Goal: Task Accomplishment & Management: Complete application form

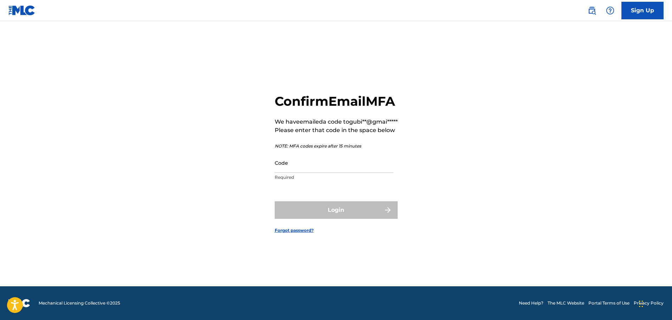
click at [283, 173] on input "Code" at bounding box center [334, 163] width 119 height 20
paste input "456715"
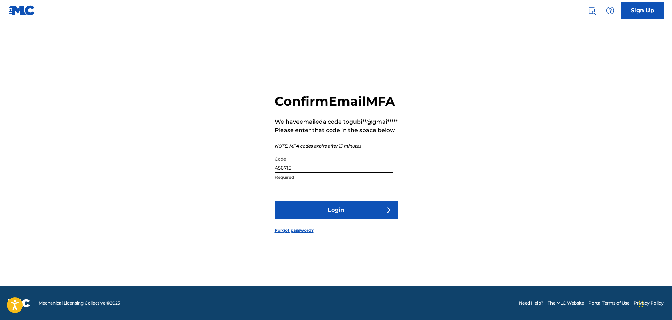
type input "456715"
click at [322, 219] on button "Login" at bounding box center [336, 210] width 123 height 18
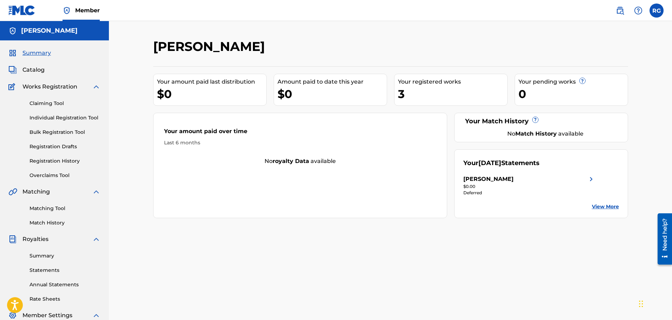
click at [66, 118] on link "Individual Registration Tool" at bounding box center [65, 117] width 71 height 7
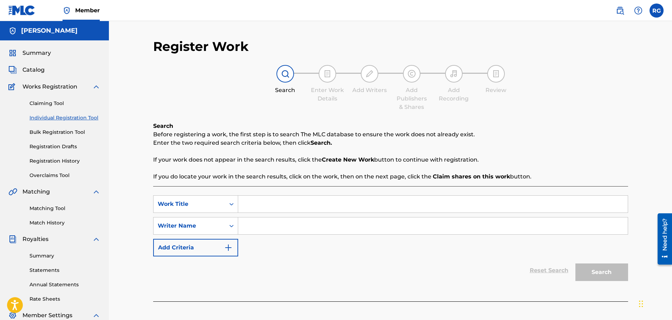
click at [54, 102] on link "Claiming Tool" at bounding box center [65, 103] width 71 height 7
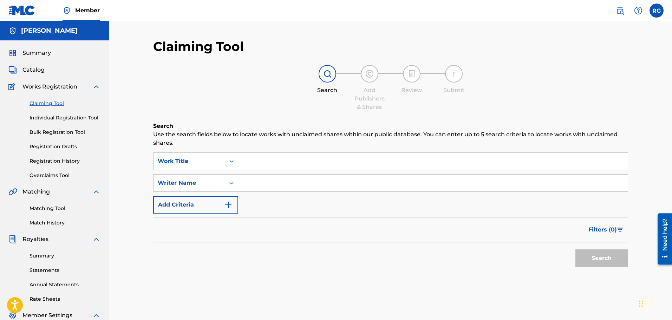
click at [277, 185] on input "Search Form" at bounding box center [433, 183] width 390 height 17
type input "[PERSON_NAME]"
click at [575, 249] on button "Search" at bounding box center [601, 258] width 53 height 18
drag, startPoint x: 268, startPoint y: 186, endPoint x: 242, endPoint y: 178, distance: 26.7
click at [242, 178] on input "[PERSON_NAME]" at bounding box center [433, 183] width 390 height 17
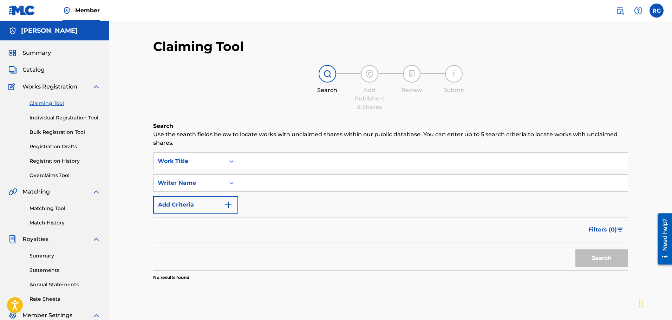
click at [70, 149] on link "Registration Drafts" at bounding box center [65, 146] width 71 height 7
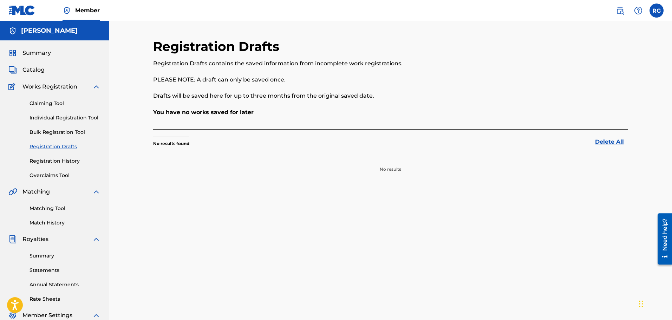
click at [69, 163] on link "Registration History" at bounding box center [65, 160] width 71 height 7
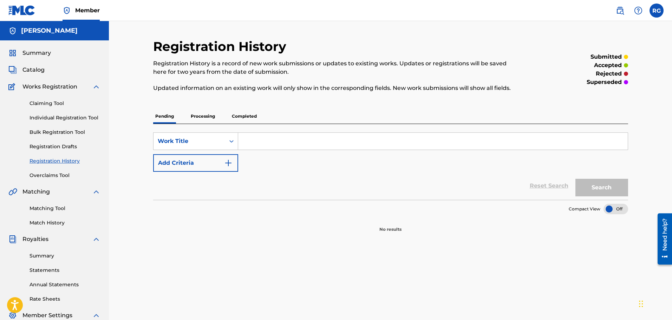
click at [207, 117] on p "Processing" at bounding box center [203, 116] width 28 height 15
click at [243, 118] on p "Completed" at bounding box center [244, 116] width 29 height 15
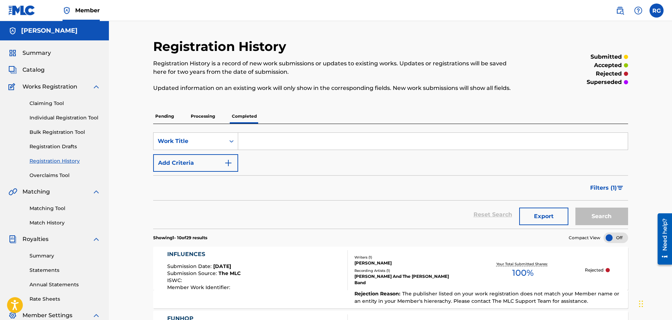
click at [658, 13] on label at bounding box center [657, 11] width 14 height 14
click at [657, 11] on input "RG Ron Gubitz [EMAIL_ADDRESS][DOMAIN_NAME] Notification Preferences Profile Log…" at bounding box center [657, 11] width 0 height 0
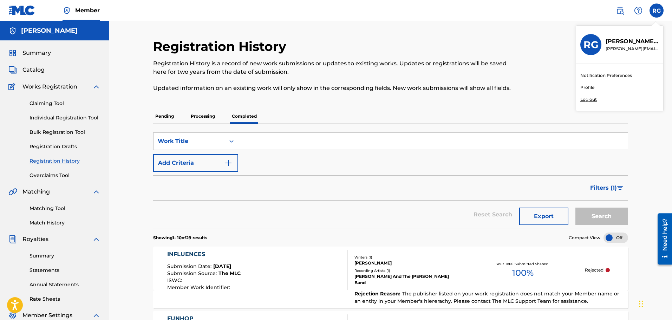
click at [586, 86] on link "Profile" at bounding box center [587, 87] width 14 height 6
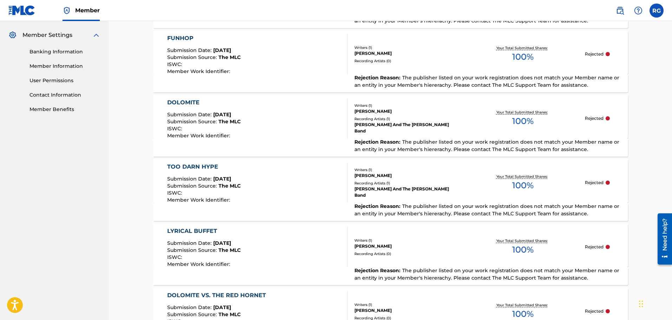
scroll to position [281, 0]
click at [64, 65] on link "Member Information" at bounding box center [65, 65] width 71 height 7
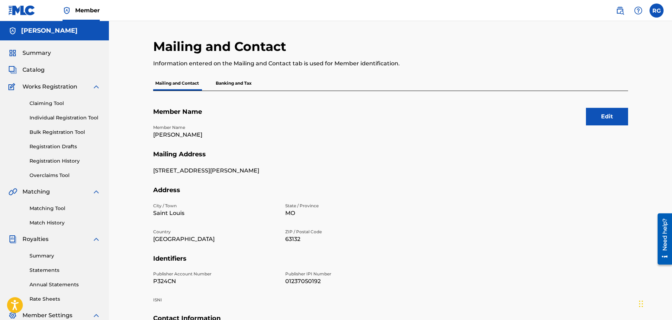
click at [222, 84] on p "Banking and Tax" at bounding box center [234, 83] width 40 height 15
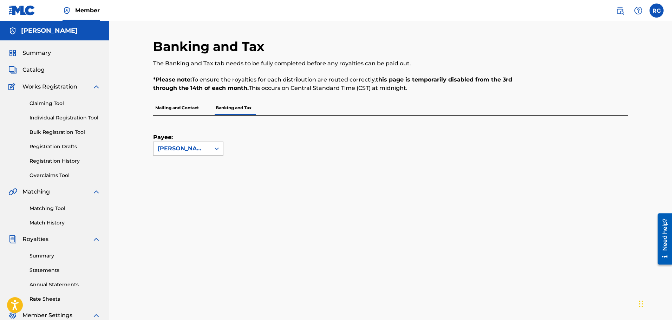
click at [196, 150] on div "[PERSON_NAME]" at bounding box center [182, 148] width 48 height 8
click at [187, 108] on p "Mailing and Contact" at bounding box center [177, 107] width 48 height 15
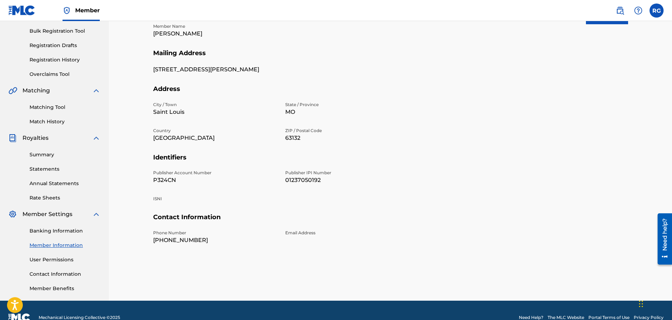
scroll to position [116, 0]
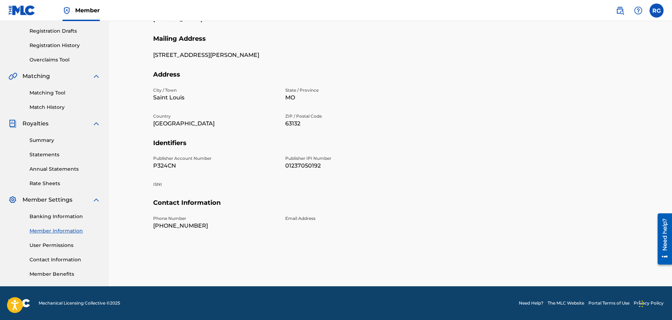
click at [57, 246] on link "User Permissions" at bounding box center [65, 245] width 71 height 7
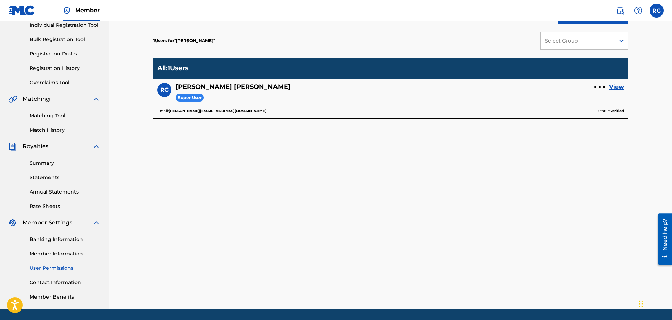
scroll to position [93, 0]
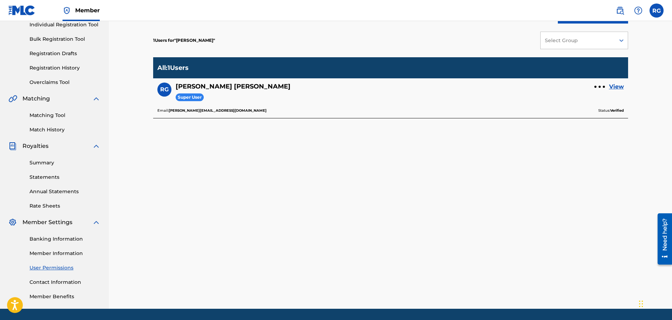
click at [52, 284] on link "Contact Information" at bounding box center [65, 282] width 71 height 7
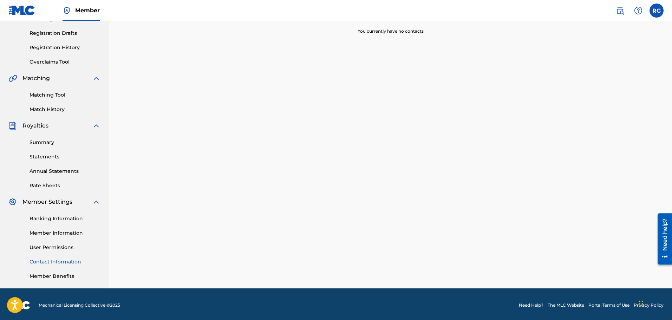
scroll to position [116, 0]
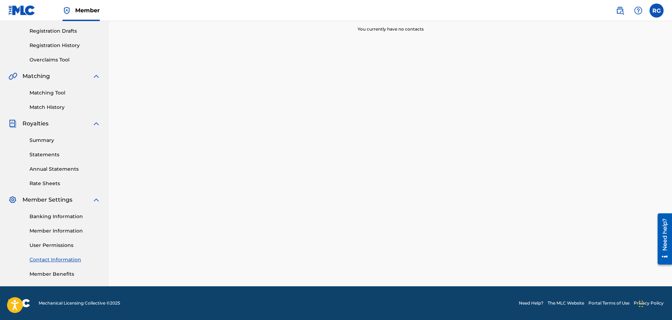
click at [55, 278] on div "Summary Catalog Works Registration Claiming Tool Individual Registration Tool B…" at bounding box center [54, 106] width 109 height 362
click at [55, 275] on link "Member Benefits" at bounding box center [65, 274] width 71 height 7
click at [54, 232] on link "Member Information" at bounding box center [65, 230] width 71 height 7
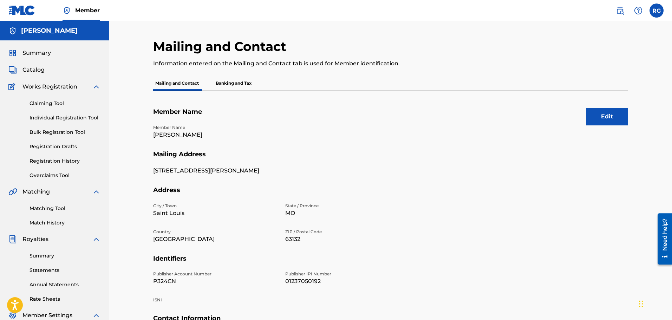
click at [67, 117] on link "Individual Registration Tool" at bounding box center [65, 117] width 71 height 7
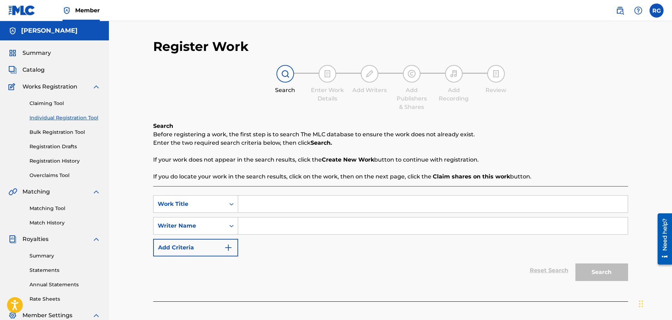
click at [64, 161] on link "Registration History" at bounding box center [65, 160] width 71 height 7
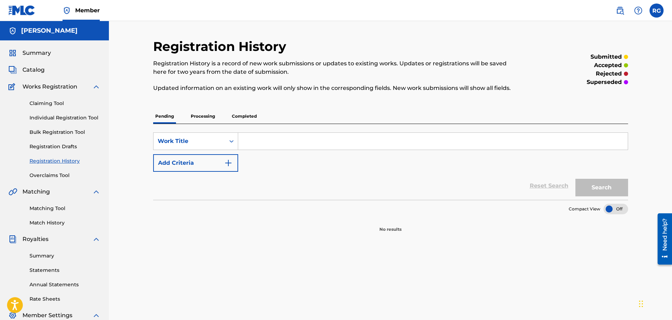
click at [246, 113] on p "Completed" at bounding box center [244, 116] width 29 height 15
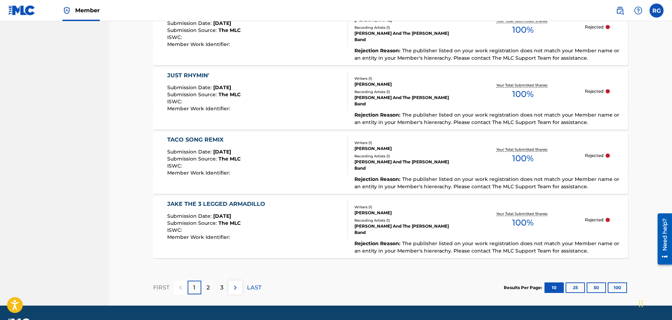
scroll to position [648, 0]
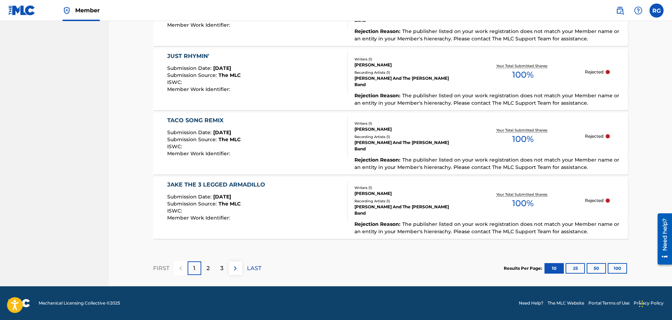
click at [597, 268] on button "50" at bounding box center [596, 268] width 19 height 11
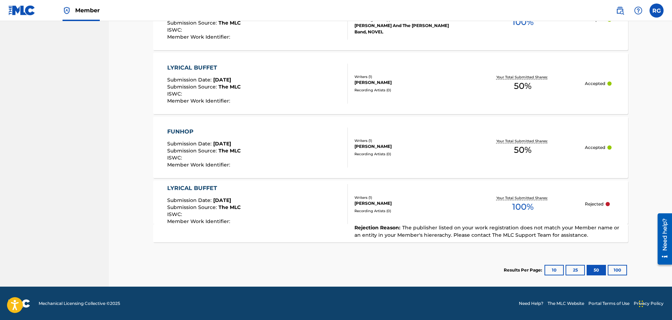
scroll to position [1865, 0]
click at [454, 207] on div "Writers ( 1 ) [PERSON_NAME] Recording Artists ( 0 )" at bounding box center [404, 204] width 113 height 19
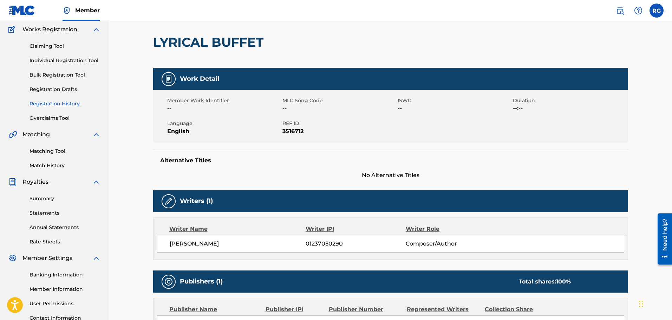
scroll to position [57, 0]
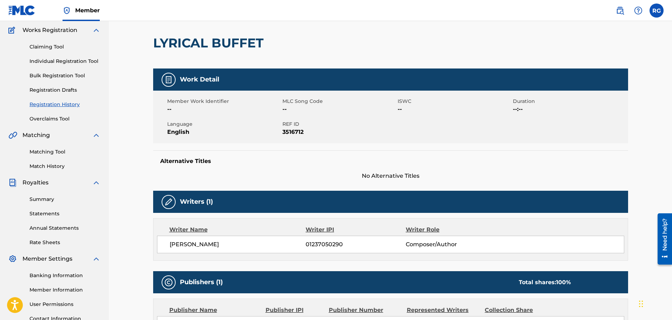
click at [57, 201] on link "Summary" at bounding box center [65, 199] width 71 height 7
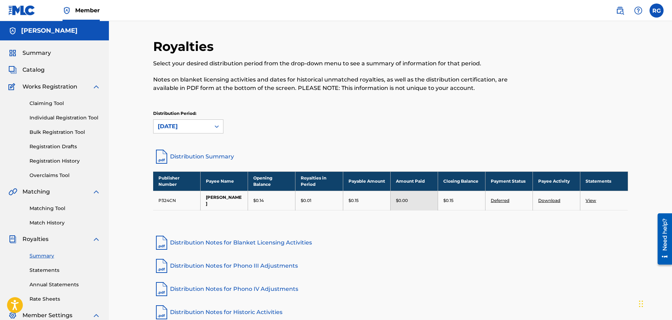
click at [69, 119] on link "Individual Registration Tool" at bounding box center [65, 117] width 71 height 7
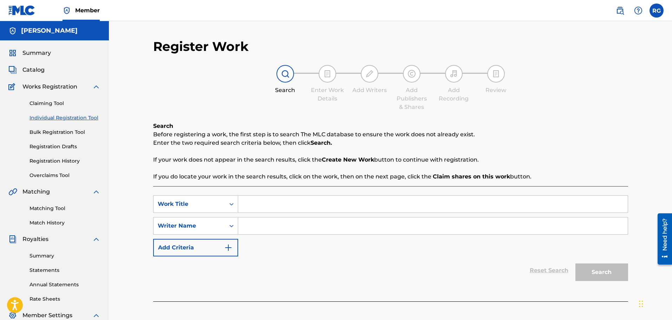
click at [65, 156] on div "Claiming Tool Individual Registration Tool Bulk Registration Tool Registration …" at bounding box center [54, 135] width 92 height 88
click at [66, 159] on link "Registration History" at bounding box center [65, 160] width 71 height 7
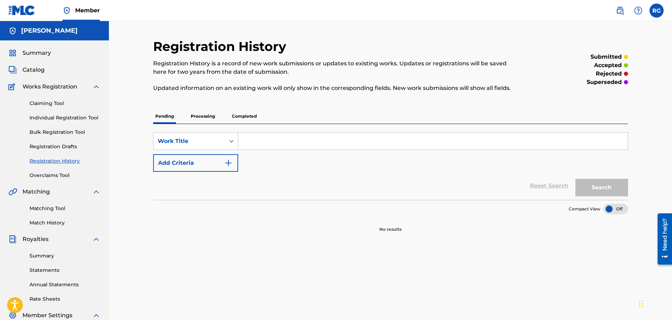
click at [249, 116] on p "Completed" at bounding box center [244, 116] width 29 height 15
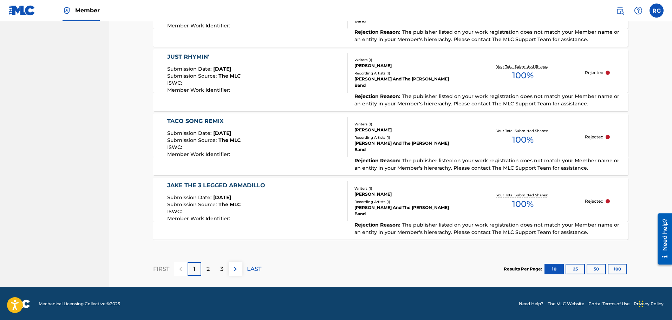
scroll to position [648, 0]
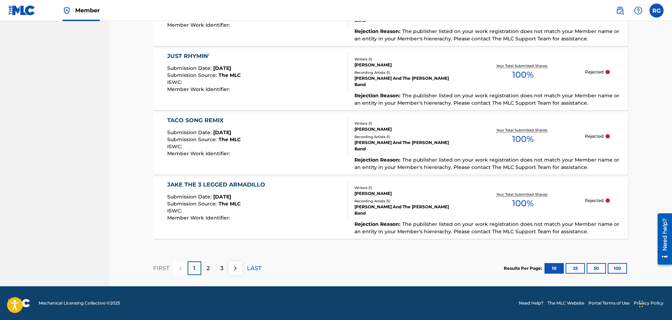
click at [593, 270] on button "50" at bounding box center [596, 268] width 19 height 11
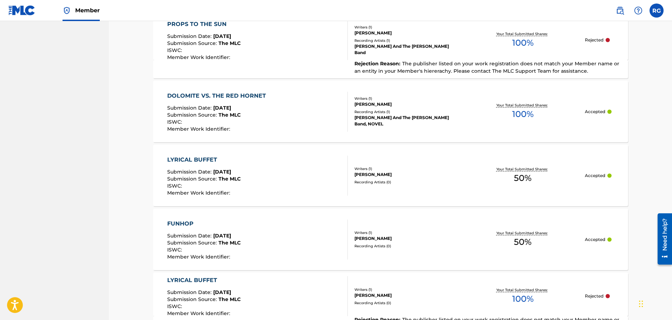
scroll to position [1772, 0]
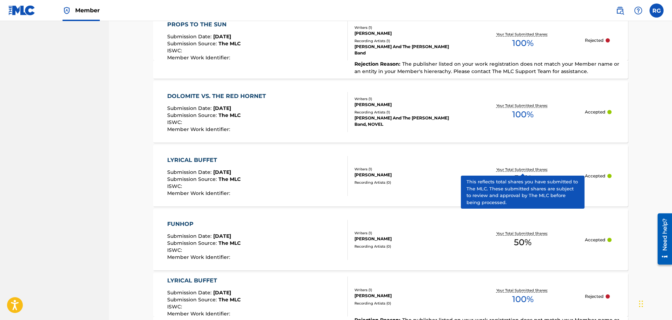
click at [526, 170] on p "Your Total Submitted Shares:" at bounding box center [522, 169] width 53 height 5
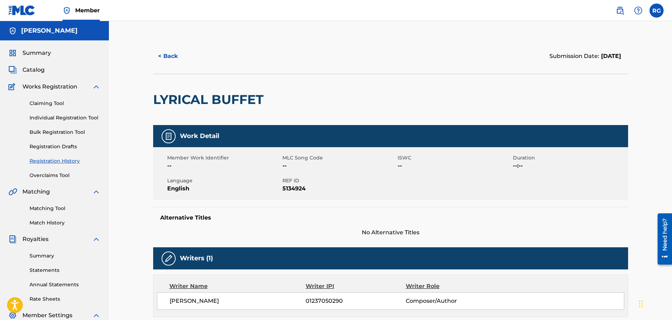
click at [660, 11] on label at bounding box center [657, 11] width 14 height 14
click at [657, 11] on input "RG Ron Gubitz [EMAIL_ADDRESS][DOMAIN_NAME] Notification Preferences Profile Log…" at bounding box center [657, 11] width 0 height 0
click at [170, 58] on button "< Back" at bounding box center [174, 56] width 42 height 18
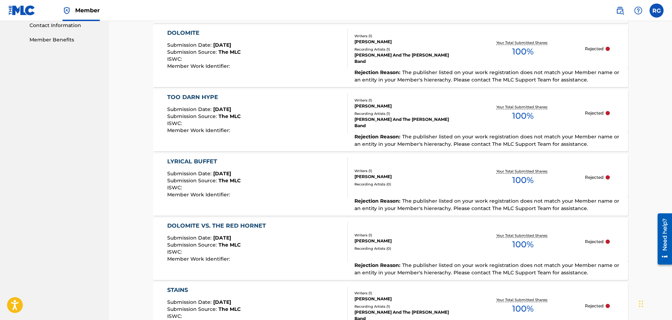
scroll to position [350, 0]
click at [213, 161] on div "LYRICAL BUFFET" at bounding box center [203, 162] width 73 height 8
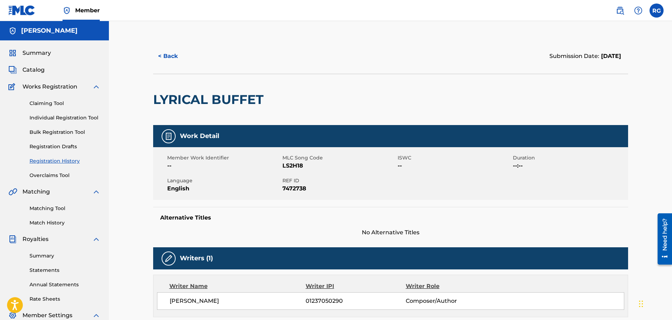
click at [169, 54] on button "< Back" at bounding box center [174, 56] width 42 height 18
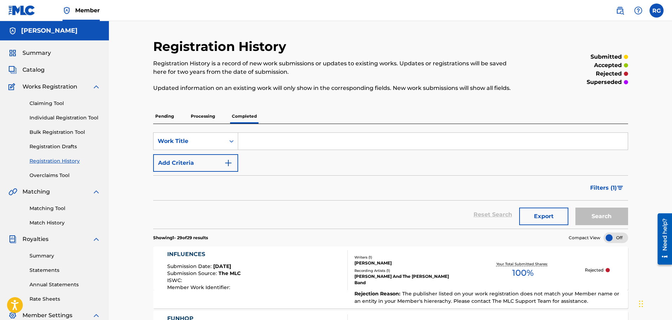
click at [58, 117] on link "Individual Registration Tool" at bounding box center [65, 117] width 71 height 7
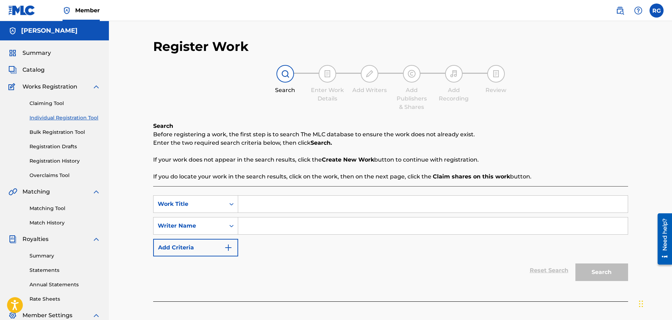
click at [51, 163] on link "Registration History" at bounding box center [65, 160] width 71 height 7
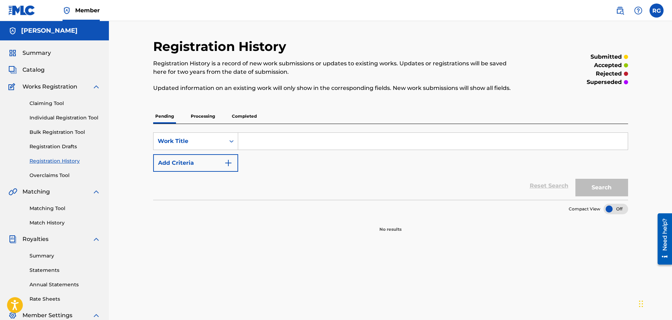
click at [243, 119] on p "Completed" at bounding box center [244, 116] width 29 height 15
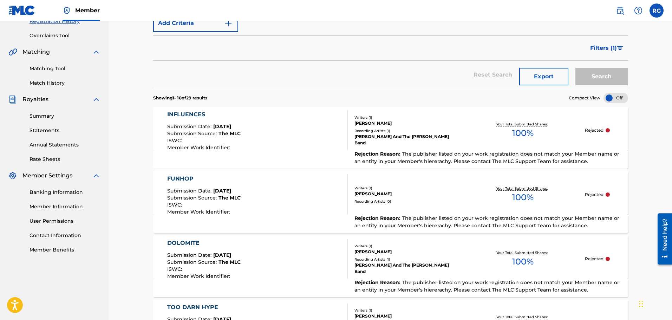
scroll to position [140, 0]
click at [610, 46] on span "Filters ( 1 )" at bounding box center [603, 48] width 27 height 8
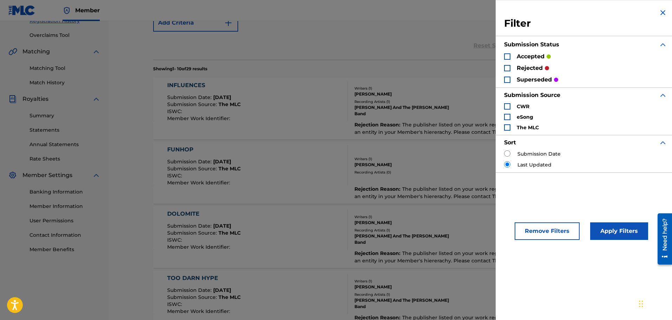
click at [534, 152] on label "Submission Date" at bounding box center [539, 153] width 43 height 7
click at [664, 12] on img "Search Form" at bounding box center [663, 12] width 8 height 8
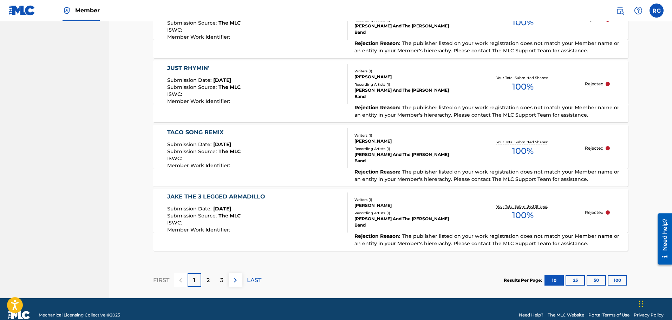
scroll to position [648, 0]
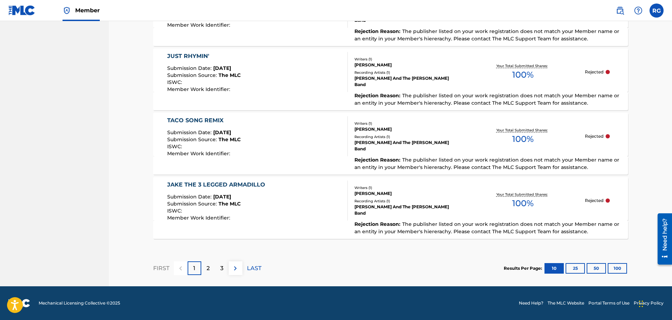
click at [591, 270] on button "50" at bounding box center [596, 268] width 19 height 11
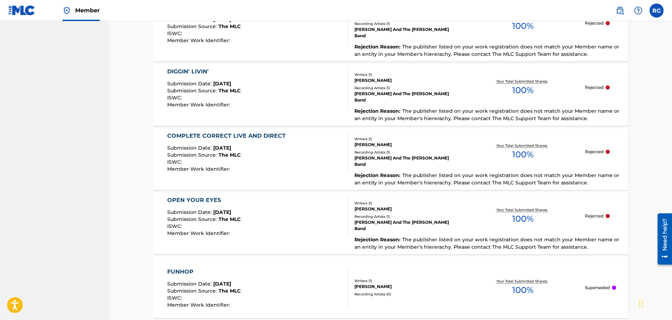
scroll to position [1306, 0]
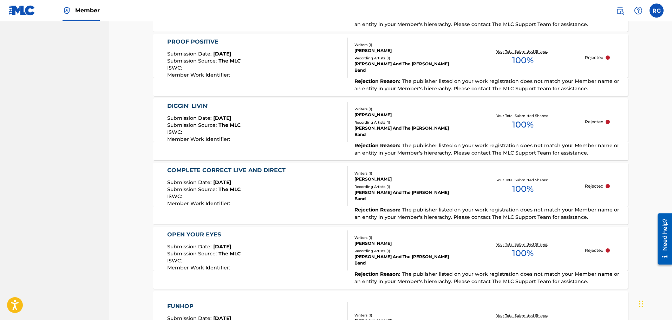
click at [242, 181] on div "Submission Date : [DATE]" at bounding box center [228, 183] width 122 height 7
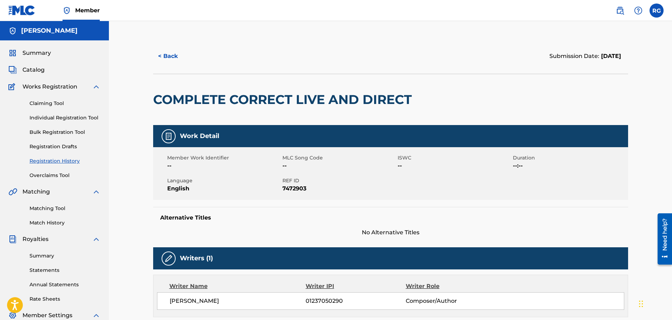
drag, startPoint x: 235, startPoint y: 45, endPoint x: 336, endPoint y: 24, distance: 103.5
click at [235, 45] on div "< Back Submission Date: [DATE]" at bounding box center [390, 56] width 475 height 35
click at [65, 160] on link "Registration History" at bounding box center [65, 160] width 71 height 7
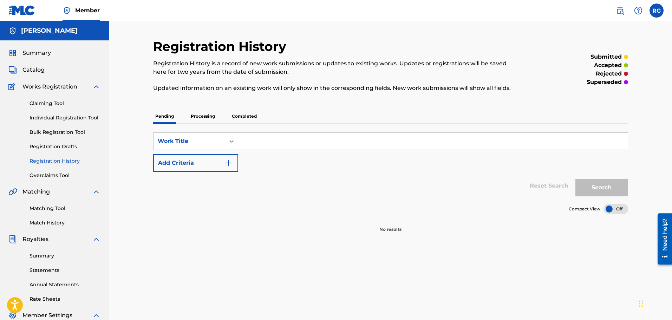
click at [239, 113] on p "Completed" at bounding box center [244, 116] width 29 height 15
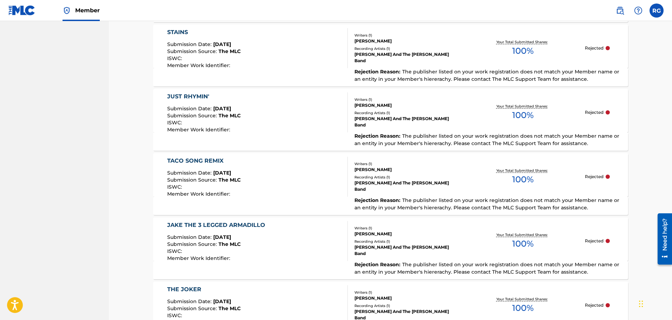
scroll to position [609, 0]
click at [382, 118] on div "[PERSON_NAME] And The [PERSON_NAME] Band" at bounding box center [408, 121] width 106 height 13
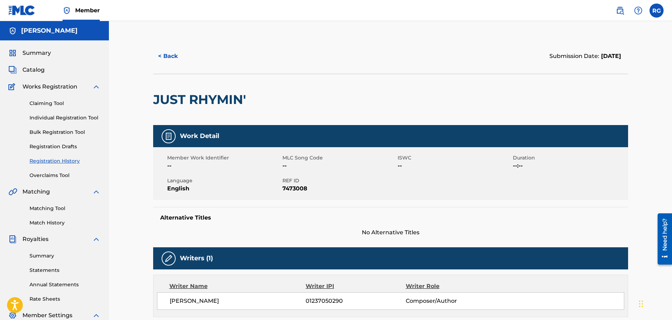
click at [180, 57] on button "< Back" at bounding box center [174, 56] width 42 height 18
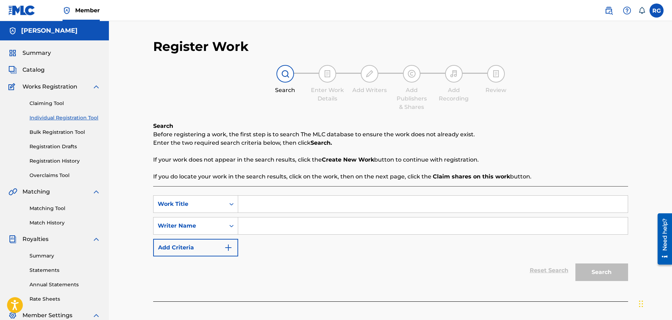
click at [295, 205] on input "Search Form" at bounding box center [433, 204] width 390 height 17
click at [286, 218] on div "lyrical buffe t" at bounding box center [380, 220] width 284 height 13
type input "lyrical buffet"
click at [279, 224] on input "Search Form" at bounding box center [433, 225] width 390 height 17
type input "[PERSON_NAME]"
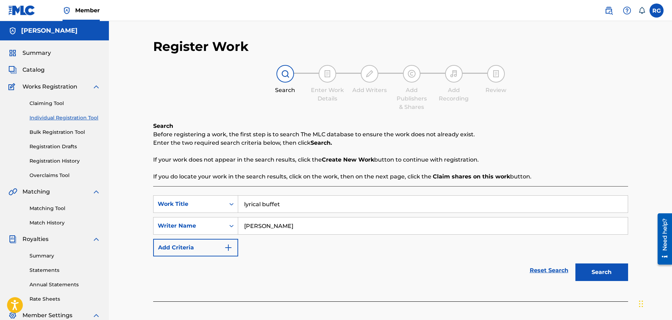
click at [575, 264] on button "Search" at bounding box center [601, 273] width 53 height 18
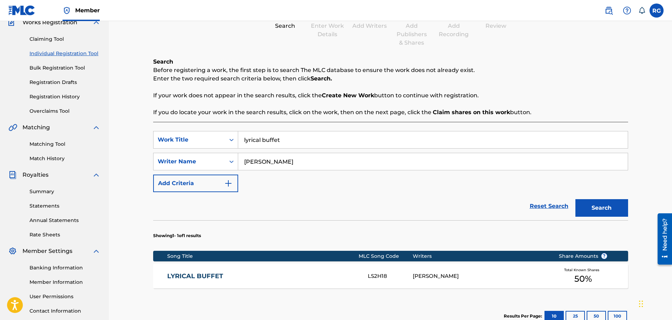
scroll to position [152, 0]
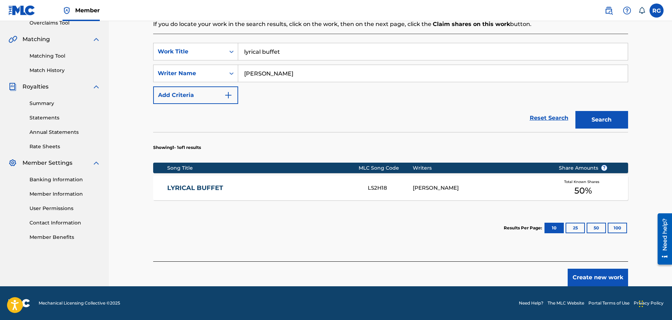
click at [204, 188] on link "LYRICAL BUFFET" at bounding box center [262, 188] width 191 height 8
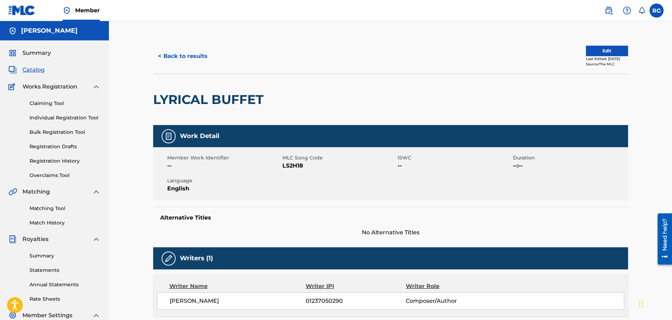
click at [610, 48] on button "Edit" at bounding box center [607, 51] width 42 height 11
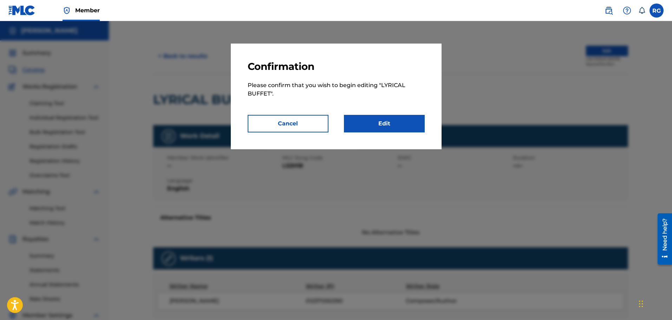
click at [383, 124] on link "Edit" at bounding box center [384, 124] width 81 height 18
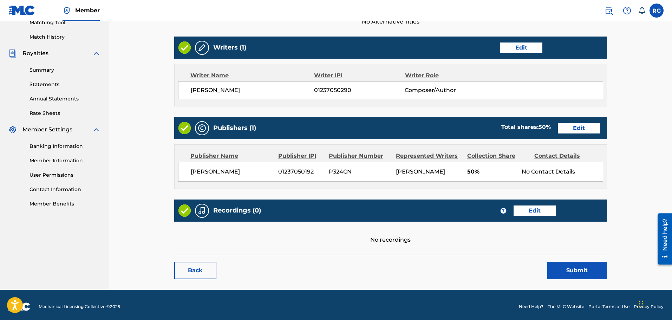
scroll to position [187, 0]
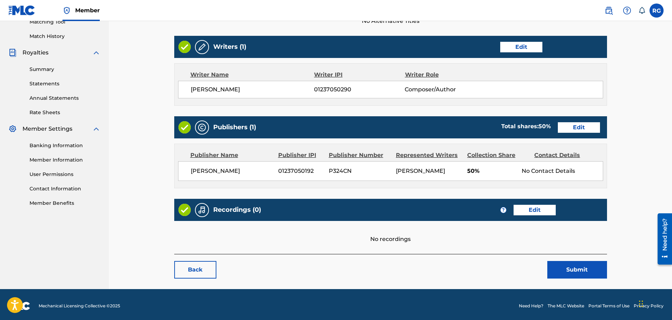
click at [581, 129] on link "Edit" at bounding box center [579, 127] width 42 height 11
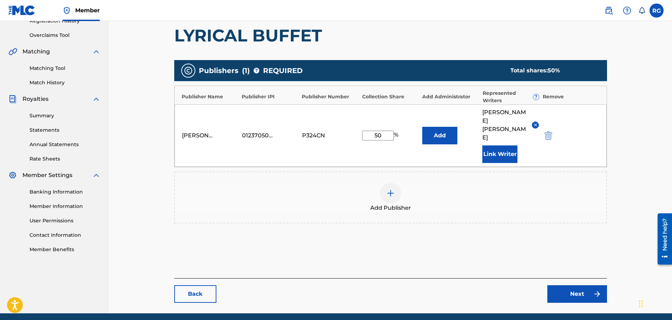
scroll to position [141, 0]
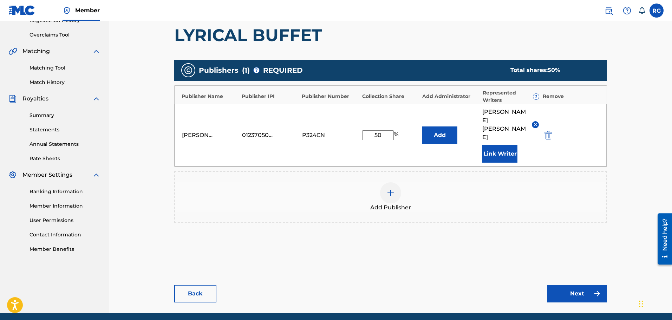
drag, startPoint x: 367, startPoint y: 123, endPoint x: 385, endPoint y: 121, distance: 18.8
click at [385, 130] on input "50" at bounding box center [378, 135] width 32 height 10
type input "100"
click at [579, 285] on link "Next" at bounding box center [577, 294] width 60 height 18
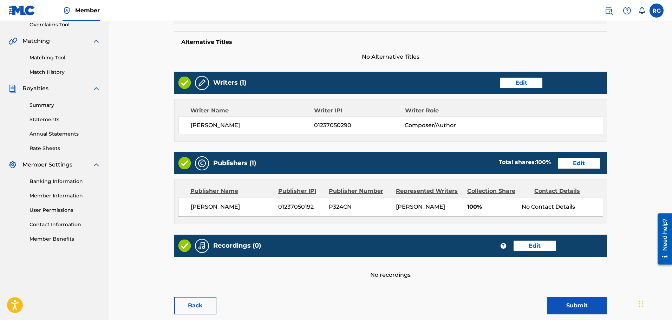
scroll to position [189, 0]
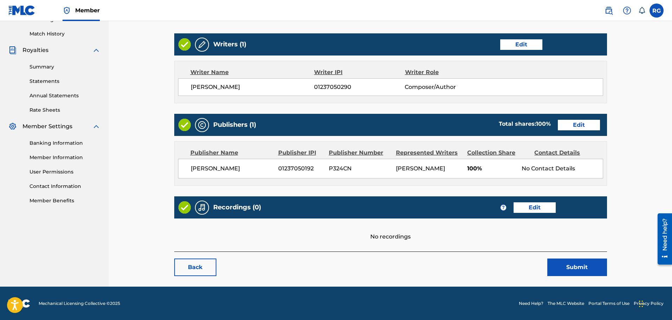
click at [537, 206] on link "Edit" at bounding box center [535, 207] width 42 height 11
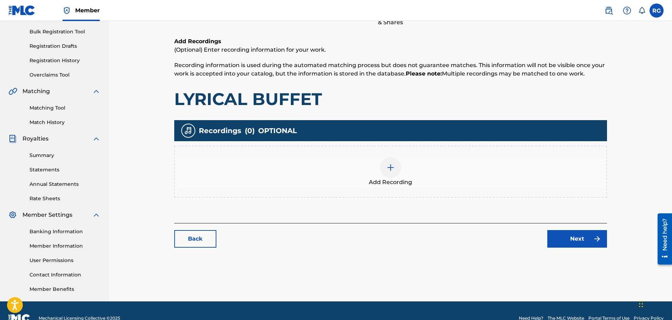
scroll to position [116, 0]
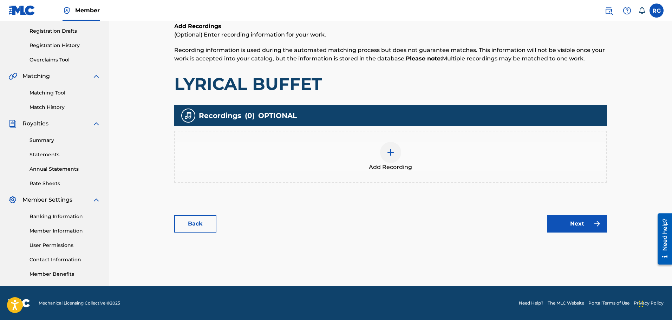
click at [206, 223] on link "Back" at bounding box center [195, 224] width 42 height 18
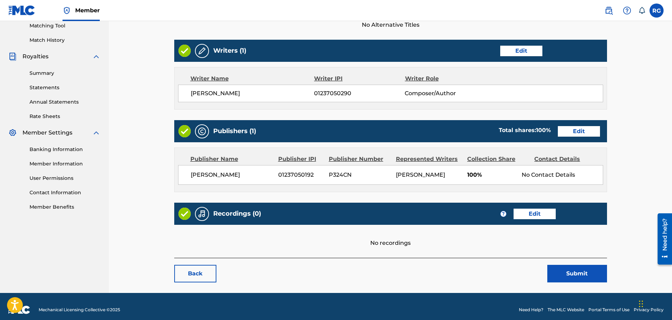
scroll to position [189, 0]
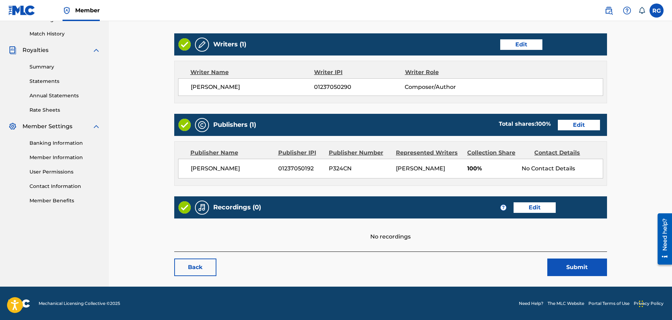
click at [570, 264] on button "Submit" at bounding box center [577, 268] width 60 height 18
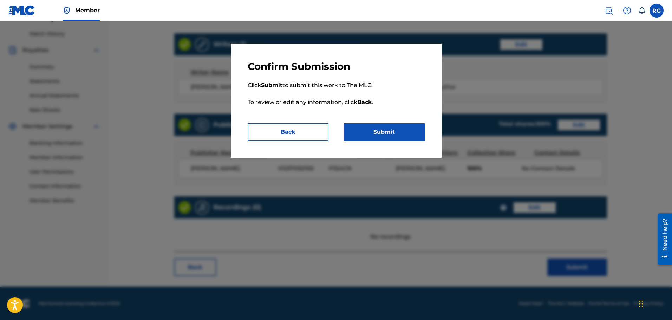
click at [377, 131] on button "Submit" at bounding box center [384, 132] width 81 height 18
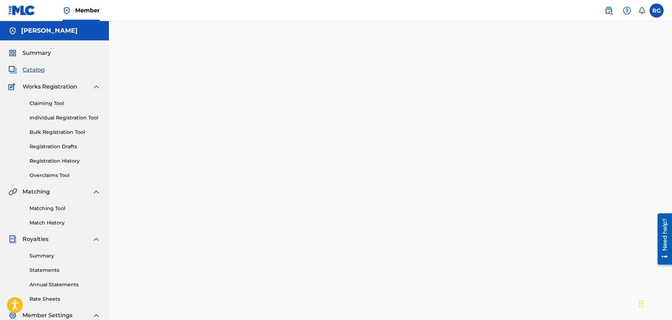
click at [75, 117] on link "Individual Registration Tool" at bounding box center [65, 117] width 71 height 7
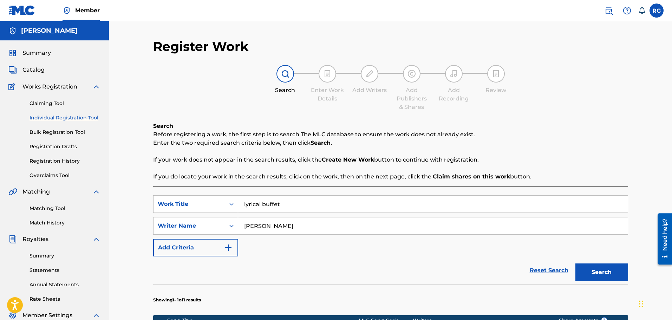
click at [281, 204] on input "lyrical buffet" at bounding box center [433, 204] width 390 height 17
type input "funhop"
click at [575, 264] on button "Search" at bounding box center [601, 273] width 53 height 18
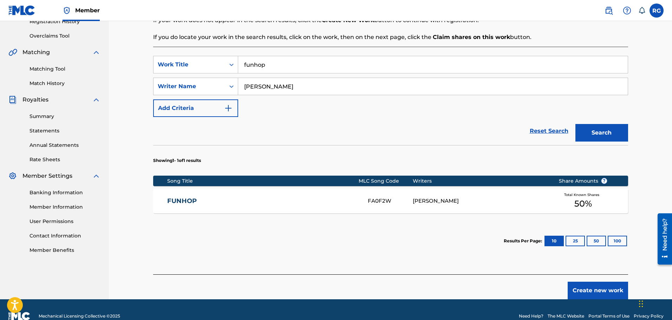
scroll to position [140, 0]
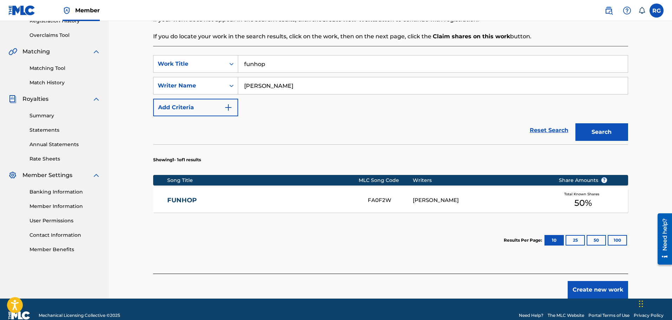
click at [579, 201] on span "50 %" at bounding box center [583, 203] width 18 height 13
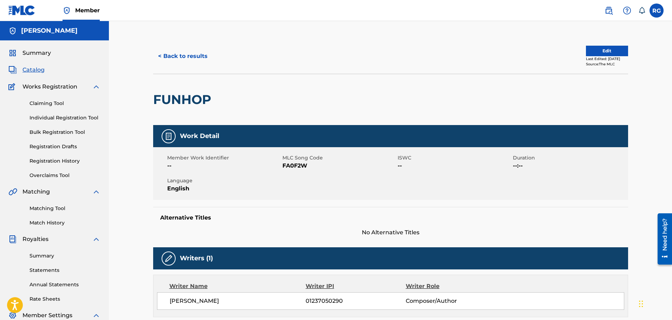
click at [598, 51] on button "Edit" at bounding box center [607, 51] width 42 height 11
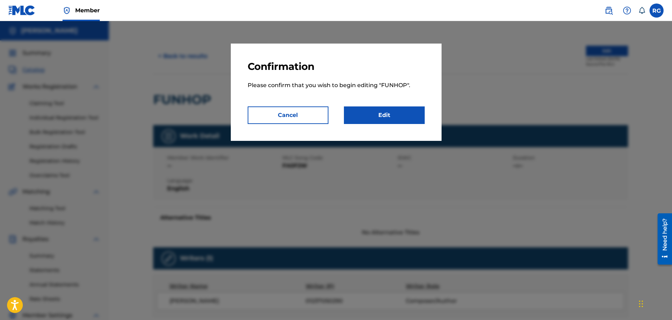
click at [376, 115] on link "Edit" at bounding box center [384, 115] width 81 height 18
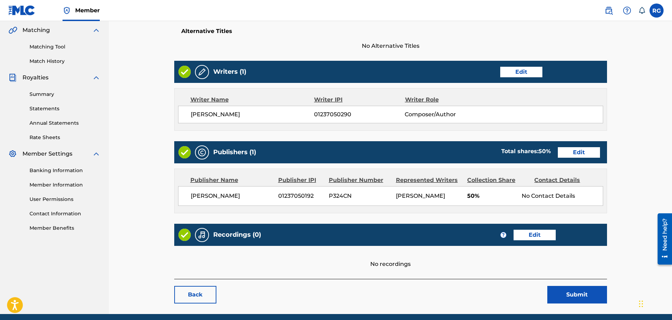
scroll to position [189, 0]
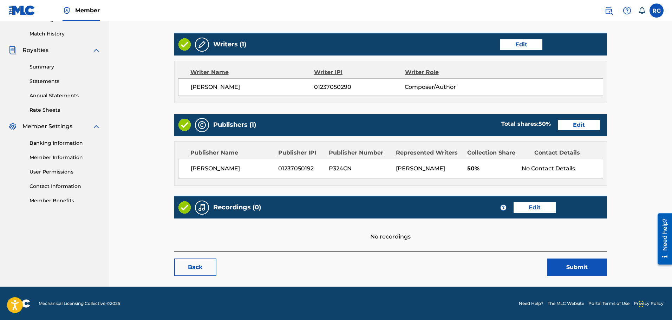
click at [577, 126] on link "Edit" at bounding box center [579, 125] width 42 height 11
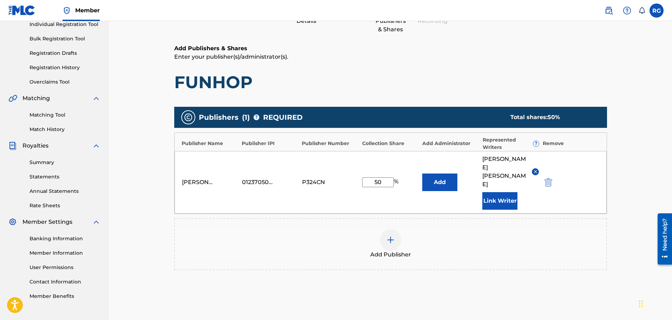
scroll to position [93, 0]
click at [549, 178] on img "submit" at bounding box center [549, 182] width 8 height 8
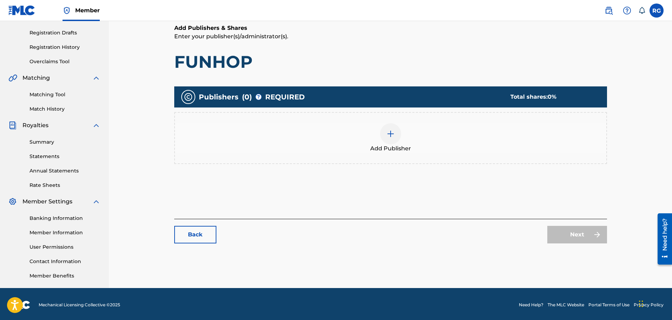
scroll to position [116, 0]
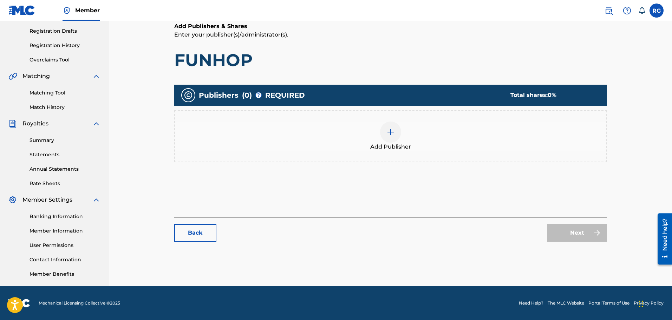
click at [396, 135] on div at bounding box center [390, 132] width 21 height 21
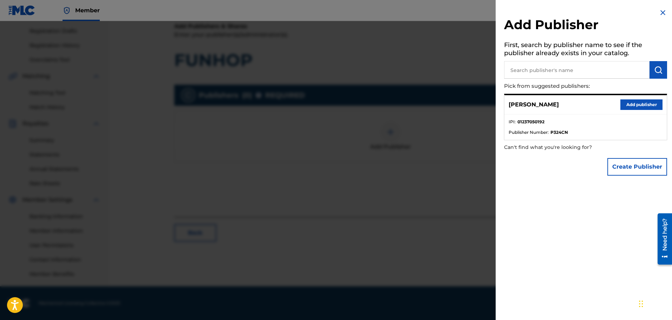
click at [661, 8] on div "Add Publisher First, search by publisher name to see if the publisher already e…" at bounding box center [586, 94] width 180 height 188
click at [663, 13] on img at bounding box center [663, 12] width 8 height 8
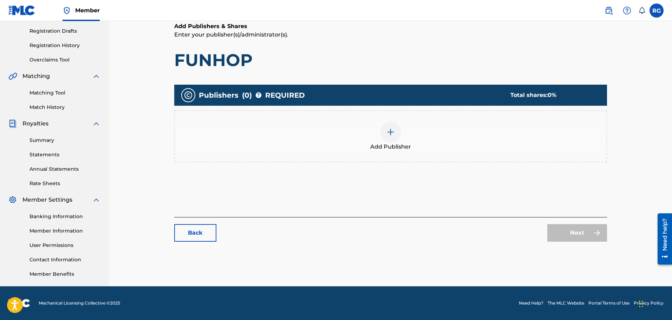
click at [189, 233] on link "Back" at bounding box center [195, 233] width 42 height 18
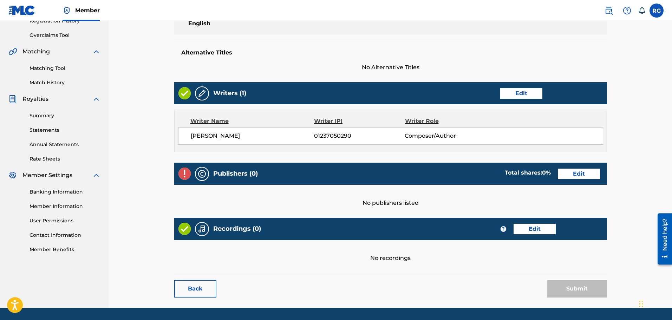
scroll to position [141, 0]
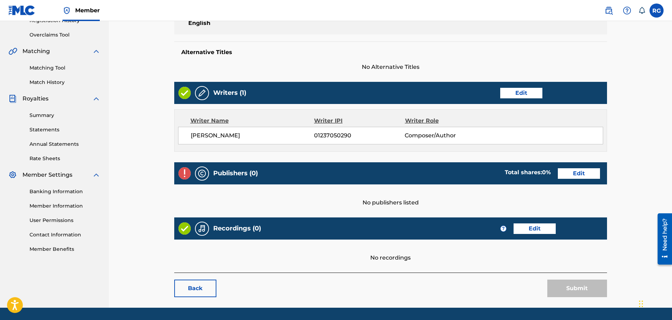
click at [516, 93] on link "Edit" at bounding box center [521, 93] width 42 height 11
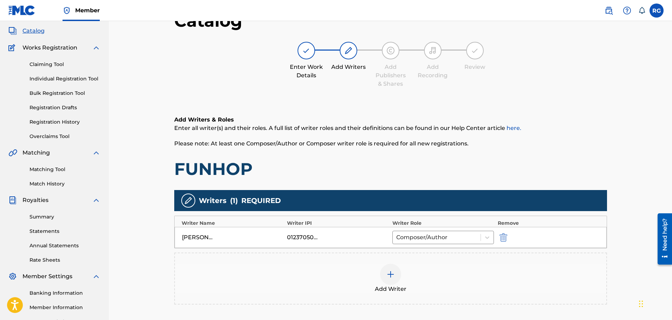
scroll to position [126, 0]
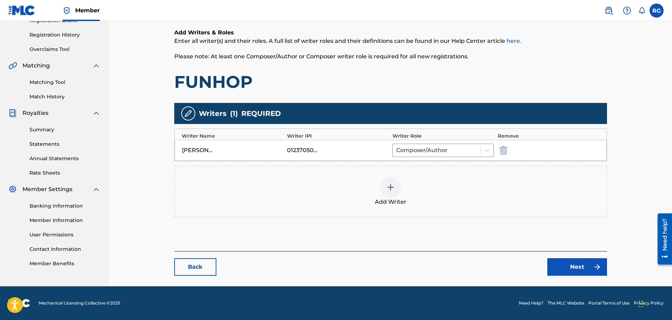
click at [577, 266] on link "Next" at bounding box center [577, 267] width 60 height 18
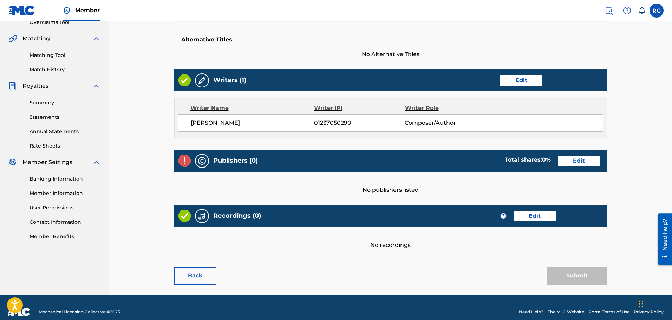
scroll to position [162, 0]
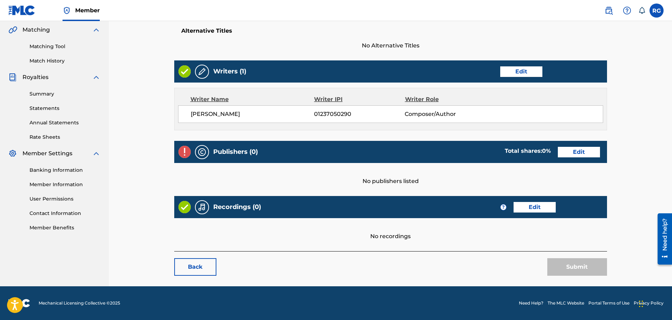
click at [575, 155] on link "Edit" at bounding box center [579, 152] width 42 height 11
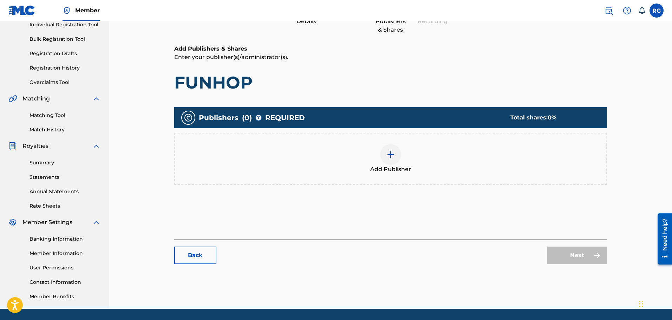
click at [401, 152] on div at bounding box center [390, 154] width 21 height 21
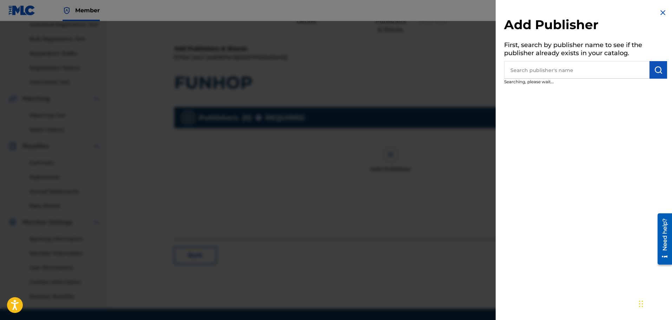
scroll to position [93, 0]
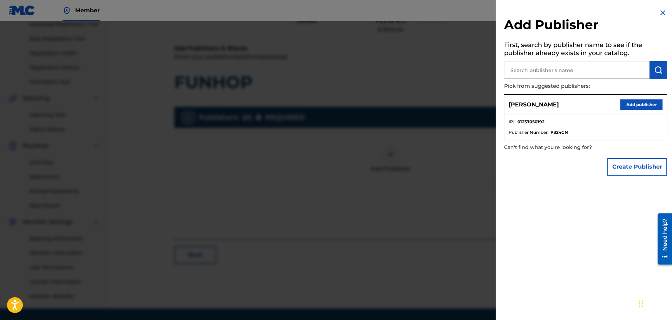
click at [644, 104] on button "Add publisher" at bounding box center [641, 104] width 42 height 11
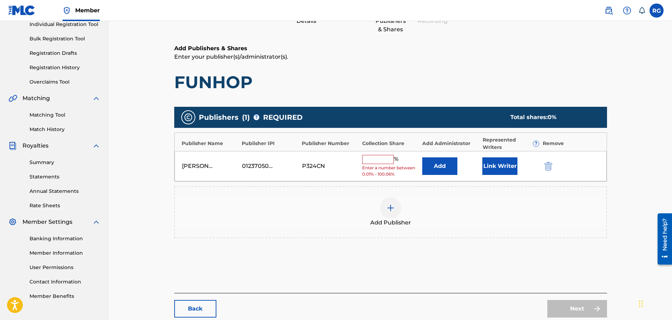
click at [369, 158] on input "text" at bounding box center [378, 159] width 32 height 9
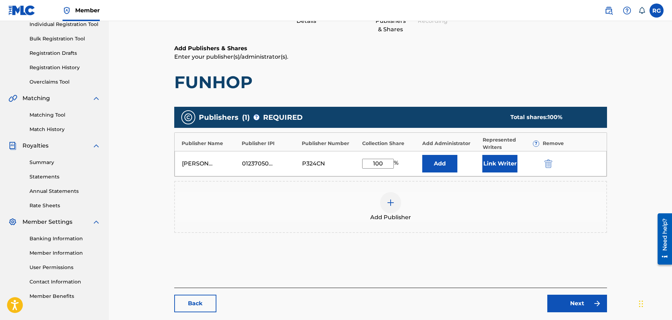
type input "100"
click at [437, 164] on button "Add" at bounding box center [439, 164] width 35 height 18
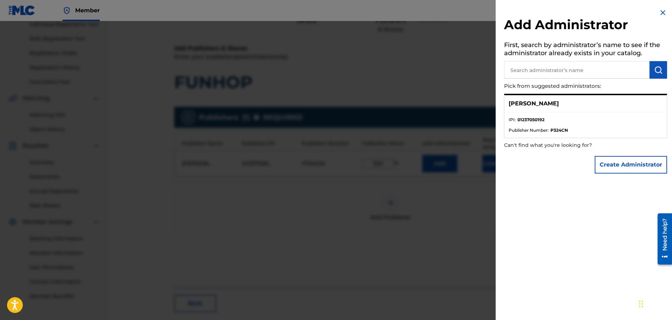
click at [553, 121] on li "IPI : 01237050192" at bounding box center [586, 122] width 154 height 11
click at [555, 100] on div "[PERSON_NAME]" at bounding box center [586, 103] width 162 height 17
click at [510, 107] on p "[PERSON_NAME]" at bounding box center [534, 103] width 50 height 8
click at [522, 131] on span "Publisher Number :" at bounding box center [529, 130] width 40 height 6
click at [524, 132] on span "Publisher Number :" at bounding box center [529, 130] width 40 height 6
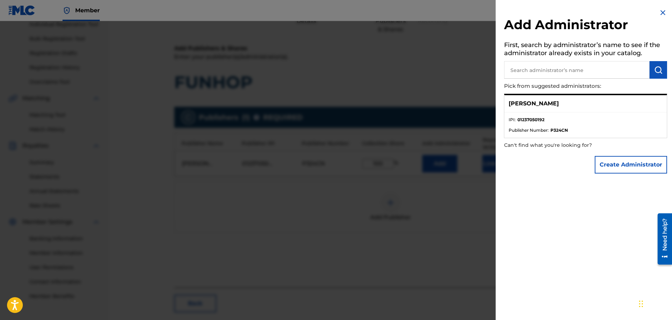
click at [659, 13] on img at bounding box center [663, 12] width 8 height 8
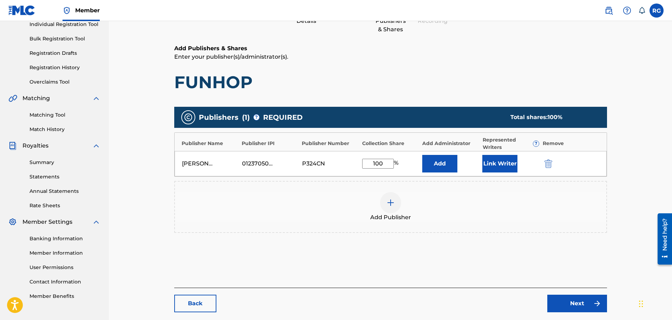
click at [504, 165] on button "Link Writer" at bounding box center [499, 164] width 35 height 18
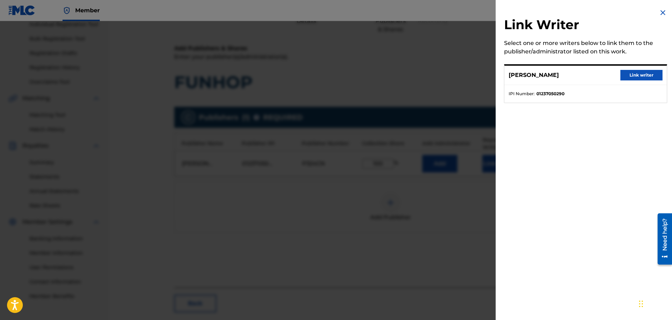
click at [536, 79] on p "[PERSON_NAME]" at bounding box center [534, 75] width 50 height 8
click at [645, 72] on button "Link writer" at bounding box center [641, 75] width 42 height 11
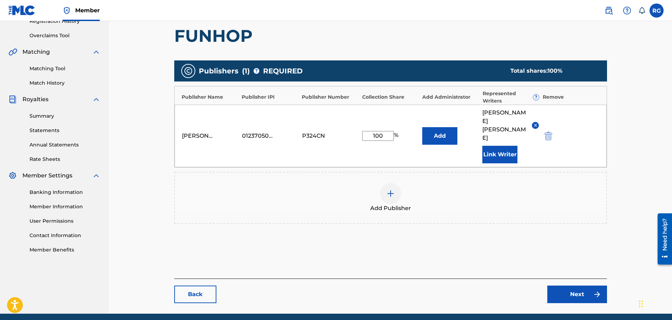
scroll to position [140, 0]
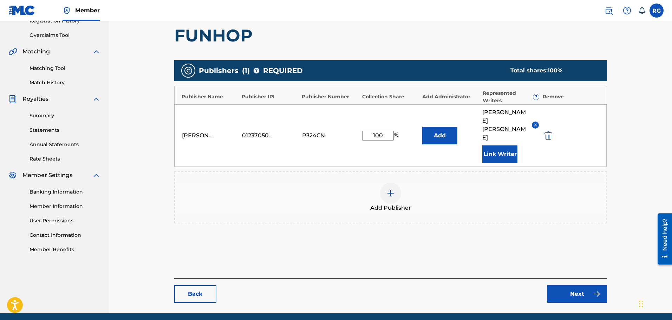
click at [571, 285] on link "Next" at bounding box center [577, 294] width 60 height 18
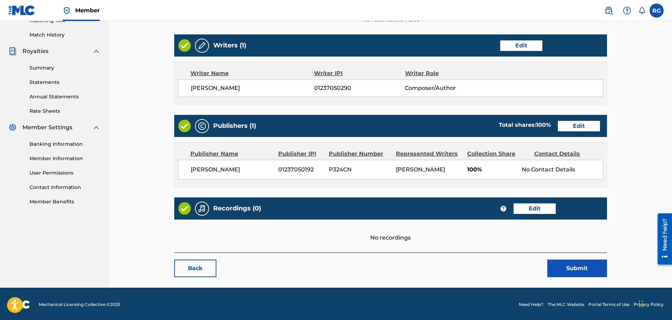
scroll to position [189, 0]
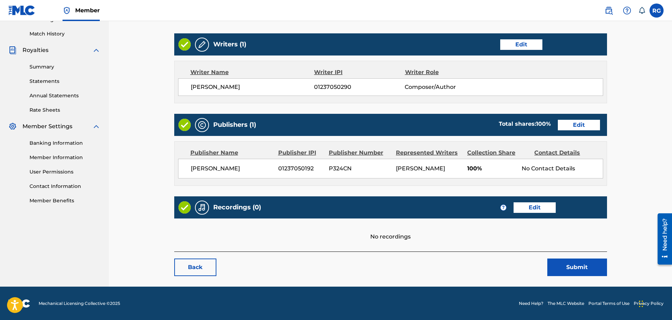
click at [569, 267] on button "Submit" at bounding box center [577, 268] width 60 height 18
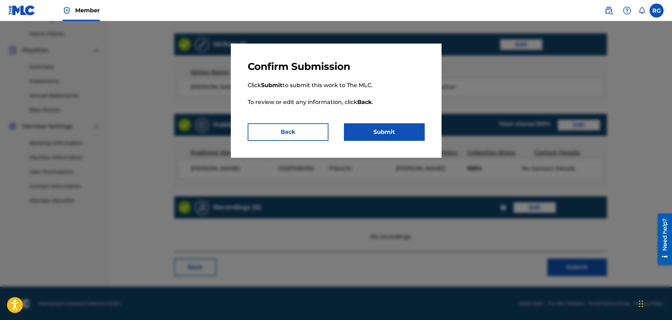
click at [396, 134] on button "Submit" at bounding box center [384, 132] width 81 height 18
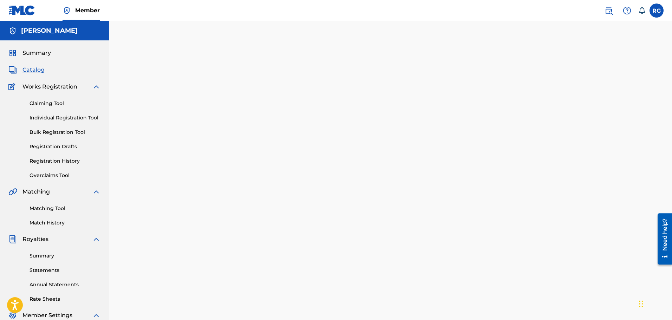
click at [33, 116] on link "Individual Registration Tool" at bounding box center [65, 117] width 71 height 7
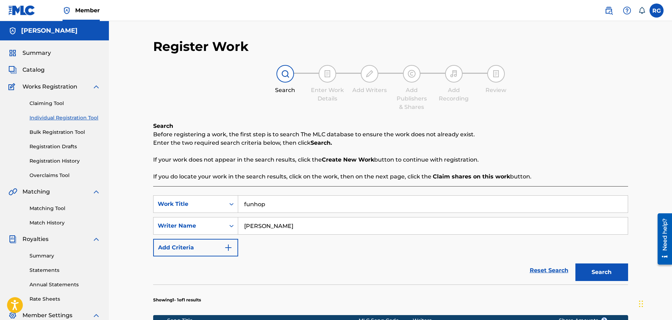
click at [254, 202] on input "funhop" at bounding box center [433, 204] width 390 height 17
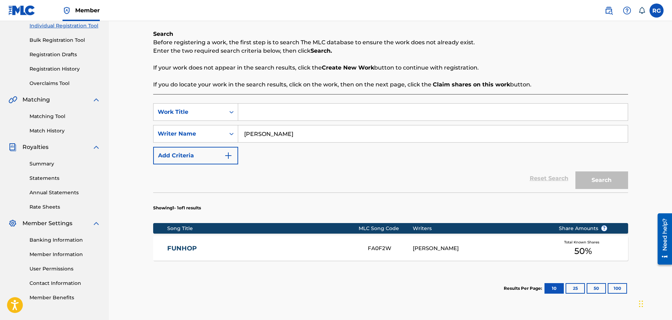
scroll to position [93, 0]
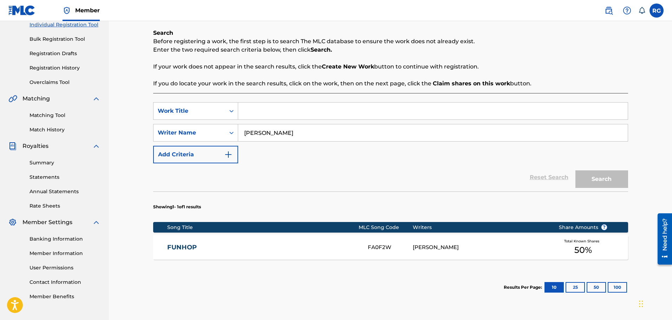
click at [310, 137] on input "[PERSON_NAME]" at bounding box center [433, 132] width 390 height 17
click at [288, 112] on input "Search Form" at bounding box center [433, 111] width 390 height 17
click at [229, 112] on icon "Search Form" at bounding box center [231, 111] width 7 height 7
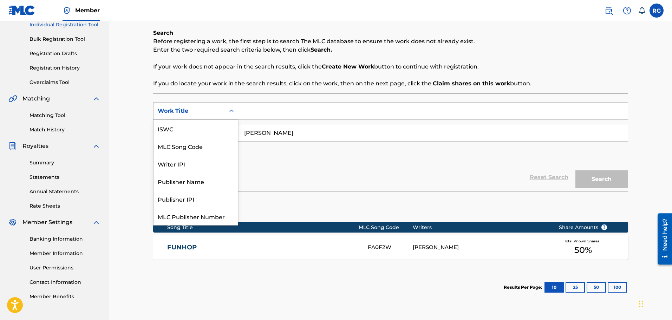
scroll to position [18, 0]
click at [229, 112] on icon "Search Form" at bounding box center [231, 111] width 7 height 7
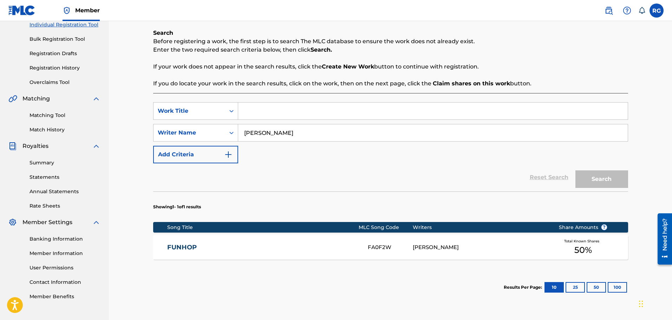
click at [261, 109] on input "Search Form" at bounding box center [433, 111] width 390 height 17
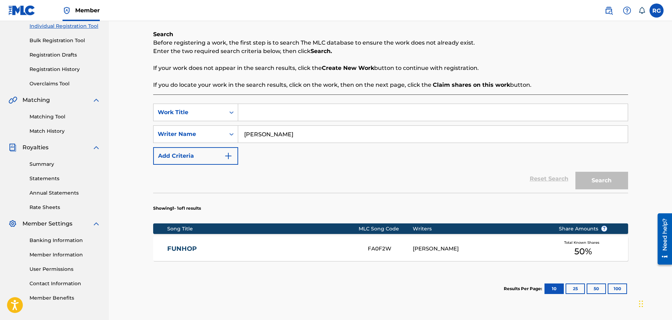
scroll to position [92, 0]
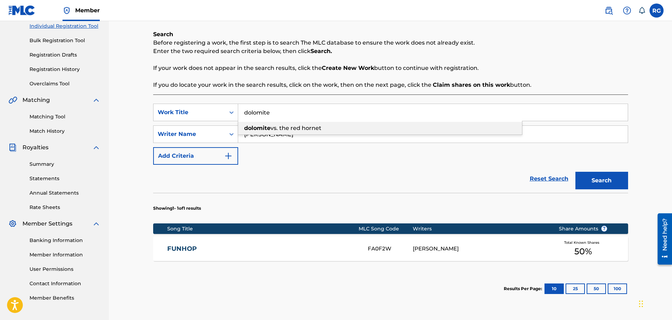
click at [318, 131] on span "vs. the red hornet" at bounding box center [296, 128] width 51 height 7
type input "dolomite vs. the red hornet"
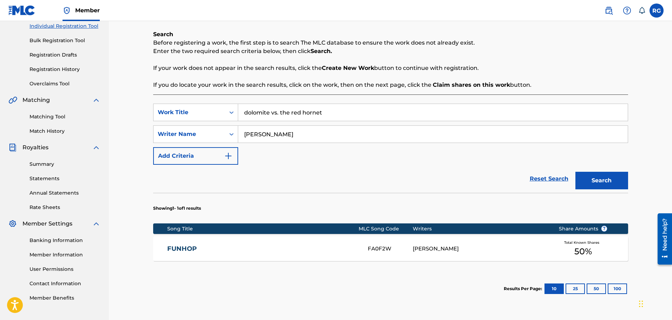
click at [609, 183] on button "Search" at bounding box center [601, 181] width 53 height 18
click at [226, 248] on link "DOLOMITE VS. THE RED HORNET" at bounding box center [262, 249] width 191 height 8
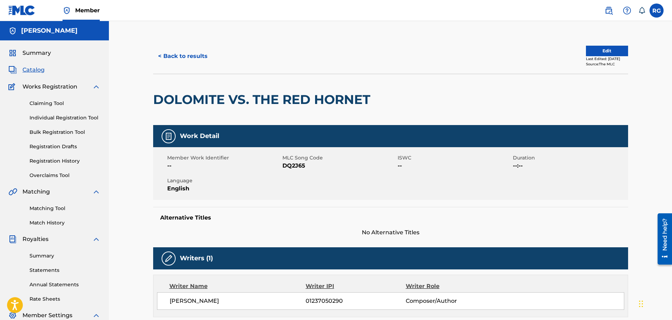
click at [180, 55] on button "< Back to results" at bounding box center [182, 56] width 59 height 18
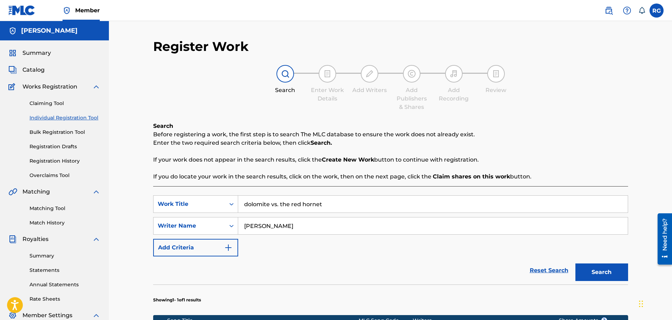
scroll to position [92, 0]
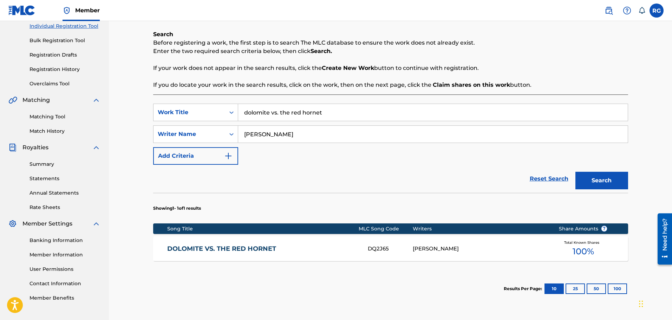
click at [281, 118] on input "dolomite vs. the red hornet" at bounding box center [433, 112] width 390 height 17
click at [575, 172] on button "Search" at bounding box center [601, 181] width 53 height 18
click at [599, 180] on button "Search" at bounding box center [601, 181] width 53 height 18
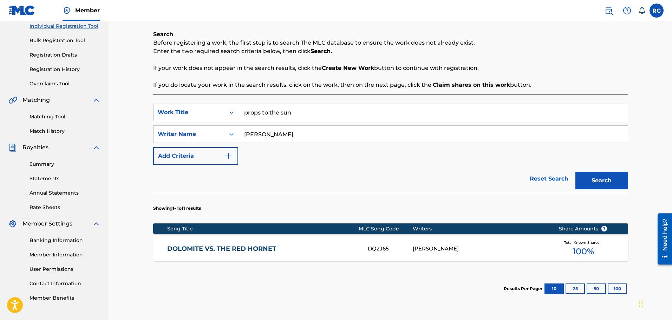
drag, startPoint x: 294, startPoint y: 114, endPoint x: 261, endPoint y: 115, distance: 32.3
click at [261, 115] on input "props to the sun" at bounding box center [433, 112] width 390 height 17
type input "props"
click at [575, 172] on button "Search" at bounding box center [601, 181] width 53 height 18
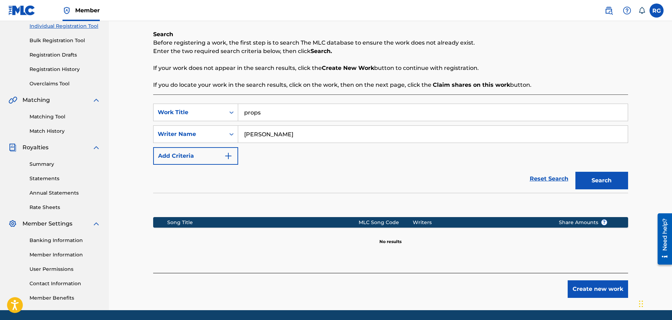
scroll to position [0, 0]
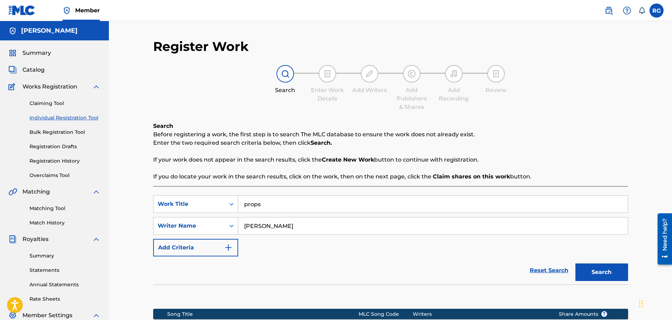
click at [47, 132] on link "Bulk Registration Tool" at bounding box center [65, 132] width 71 height 7
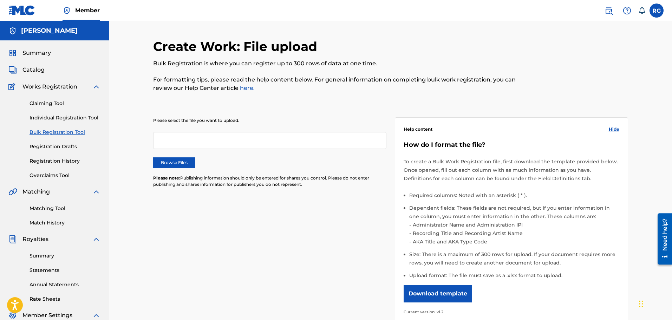
click at [220, 140] on div at bounding box center [269, 140] width 233 height 17
click at [181, 166] on label "Browse Files" at bounding box center [174, 162] width 42 height 11
click at [0, 0] on input "Browse Files" at bounding box center [0, 0] width 0 height 0
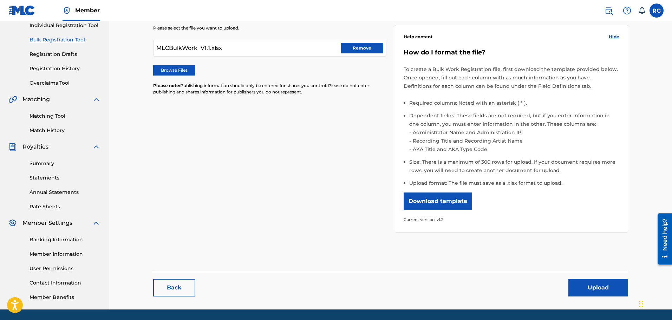
scroll to position [93, 0]
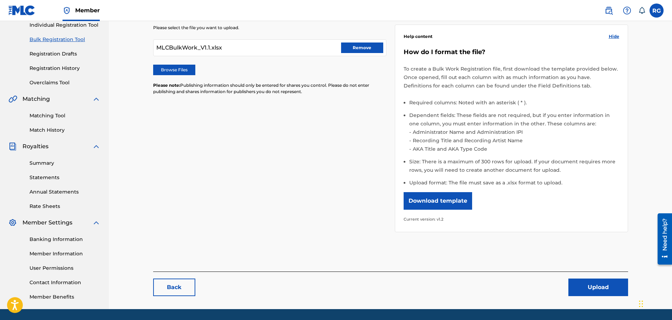
click at [603, 288] on button "Upload" at bounding box center [598, 288] width 60 height 18
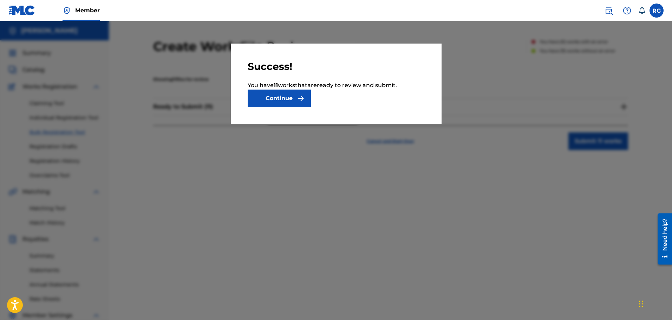
click at [285, 96] on button "Continue" at bounding box center [279, 99] width 63 height 18
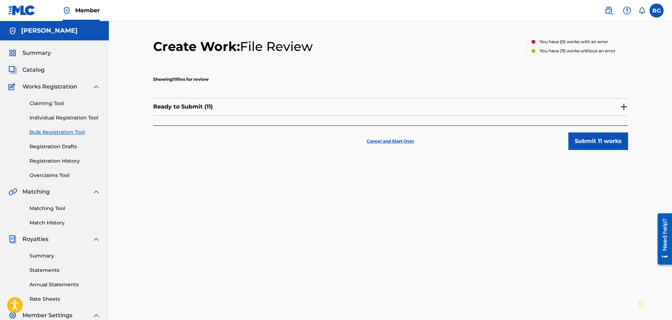
click at [626, 103] on img at bounding box center [624, 107] width 8 height 8
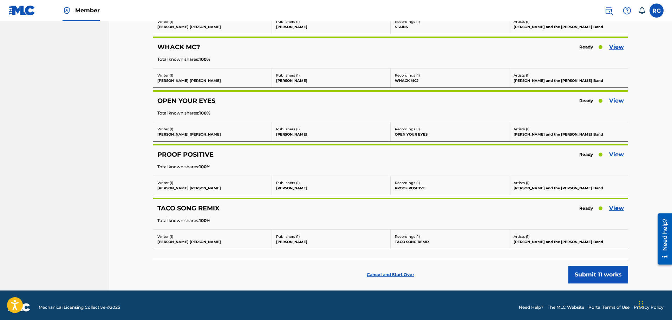
scroll to position [462, 0]
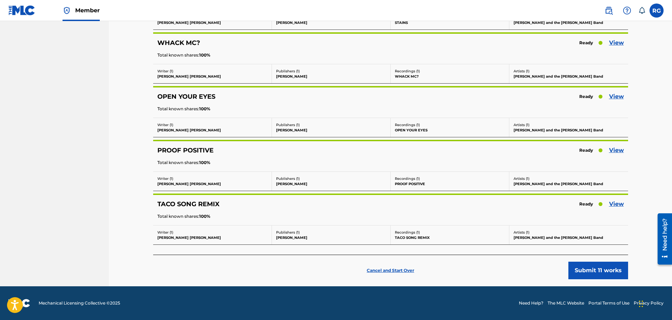
click at [593, 268] on button "Submit 11 works" at bounding box center [598, 271] width 60 height 18
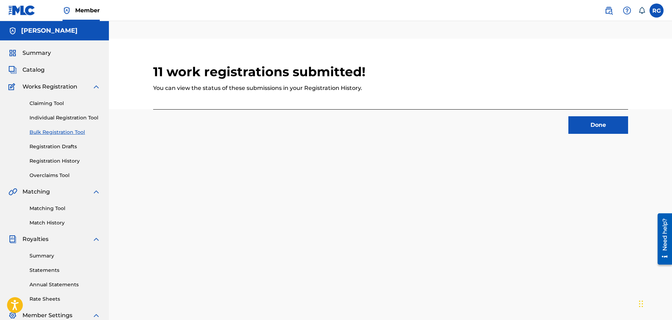
click at [594, 139] on div "11 work registrations submitted! You can view the status of these submissions i…" at bounding box center [390, 90] width 475 height 102
click at [596, 123] on button "Done" at bounding box center [598, 125] width 60 height 18
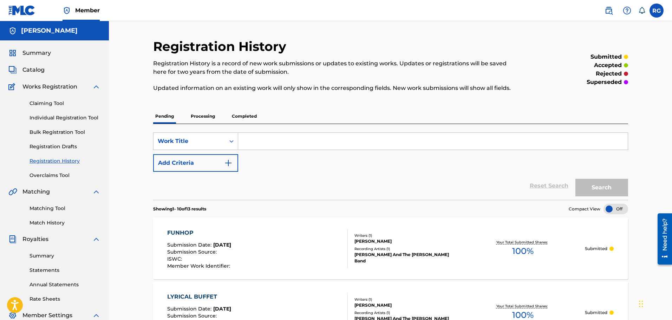
click at [72, 132] on link "Bulk Registration Tool" at bounding box center [65, 132] width 71 height 7
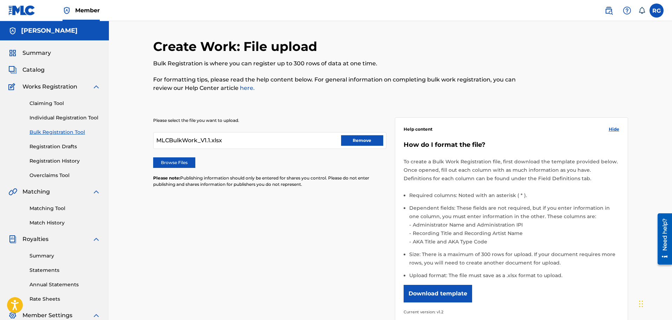
click at [372, 139] on button "Remove" at bounding box center [362, 140] width 42 height 11
click at [182, 162] on label "Browse Files" at bounding box center [174, 162] width 42 height 11
click at [0, 0] on input "Browse Files" at bounding box center [0, 0] width 0 height 0
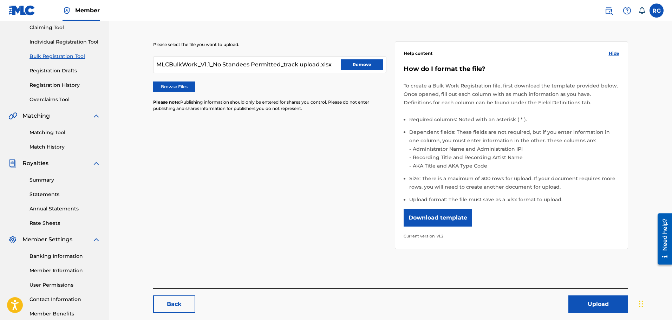
scroll to position [116, 0]
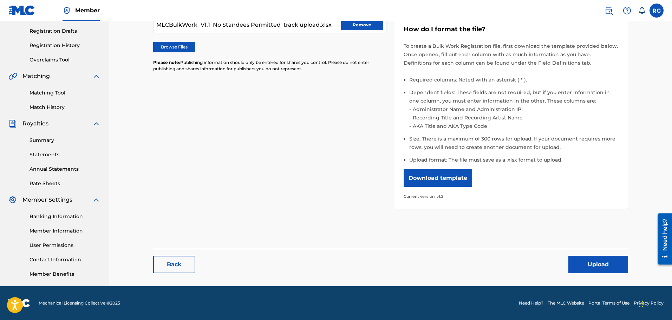
click at [592, 267] on button "Upload" at bounding box center [598, 265] width 60 height 18
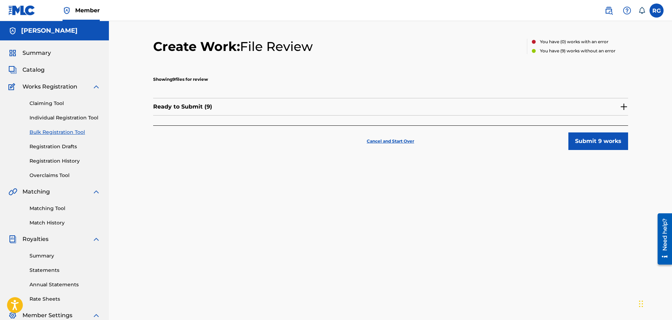
click at [621, 105] on img at bounding box center [624, 107] width 8 height 8
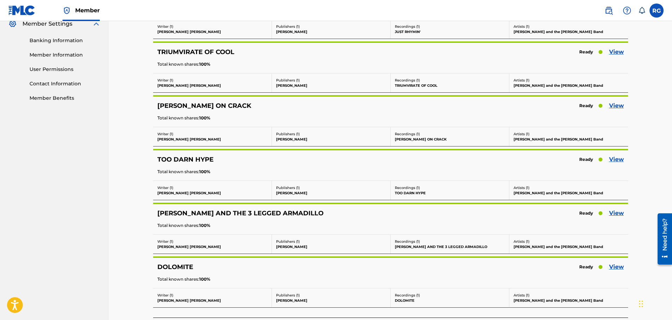
scroll to position [355, 0]
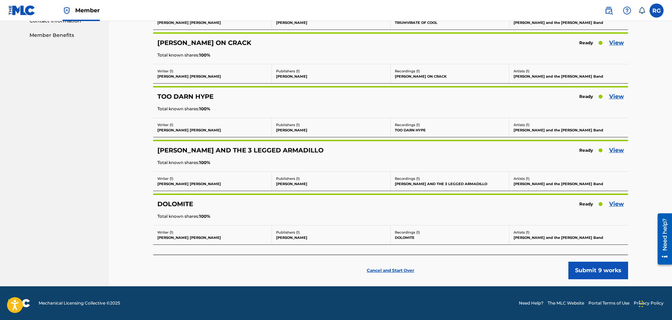
click at [598, 267] on button "Submit 9 works" at bounding box center [598, 271] width 60 height 18
